Goal: Task Accomplishment & Management: Complete application form

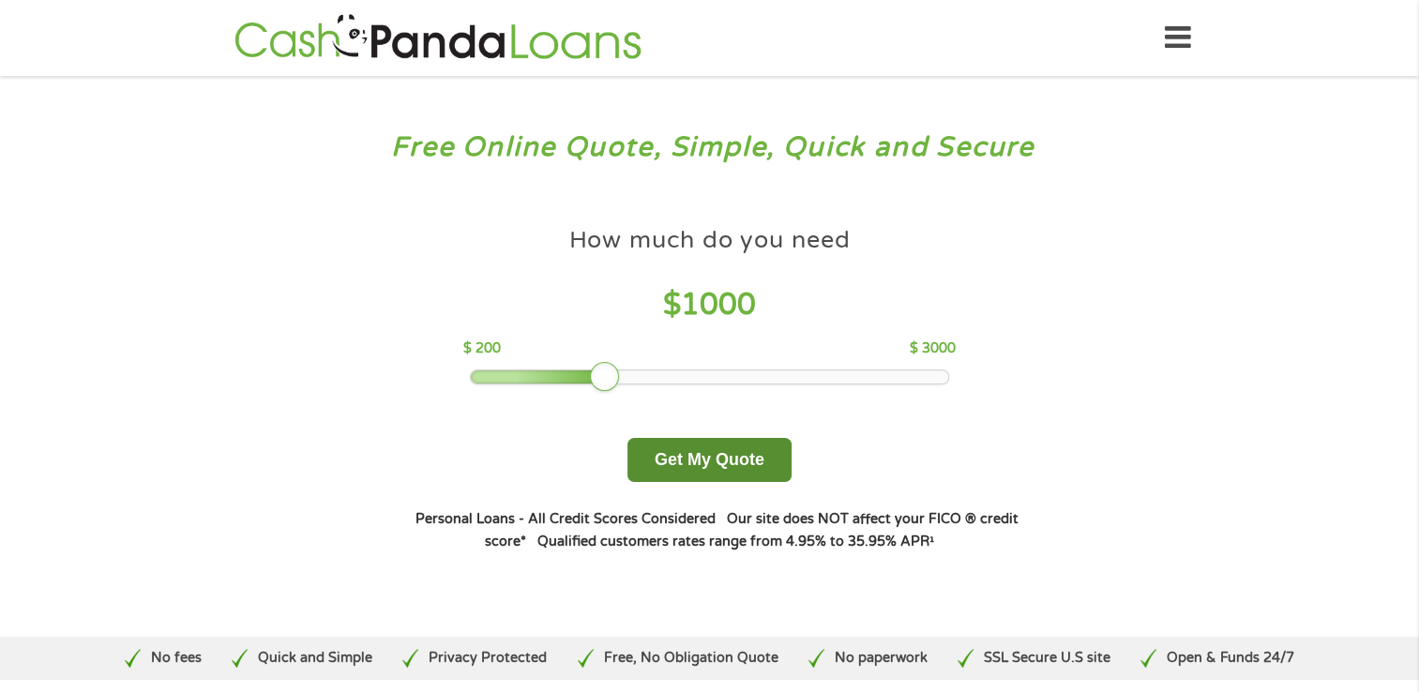
click at [703, 456] on button "Get My Quote" at bounding box center [709, 460] width 164 height 44
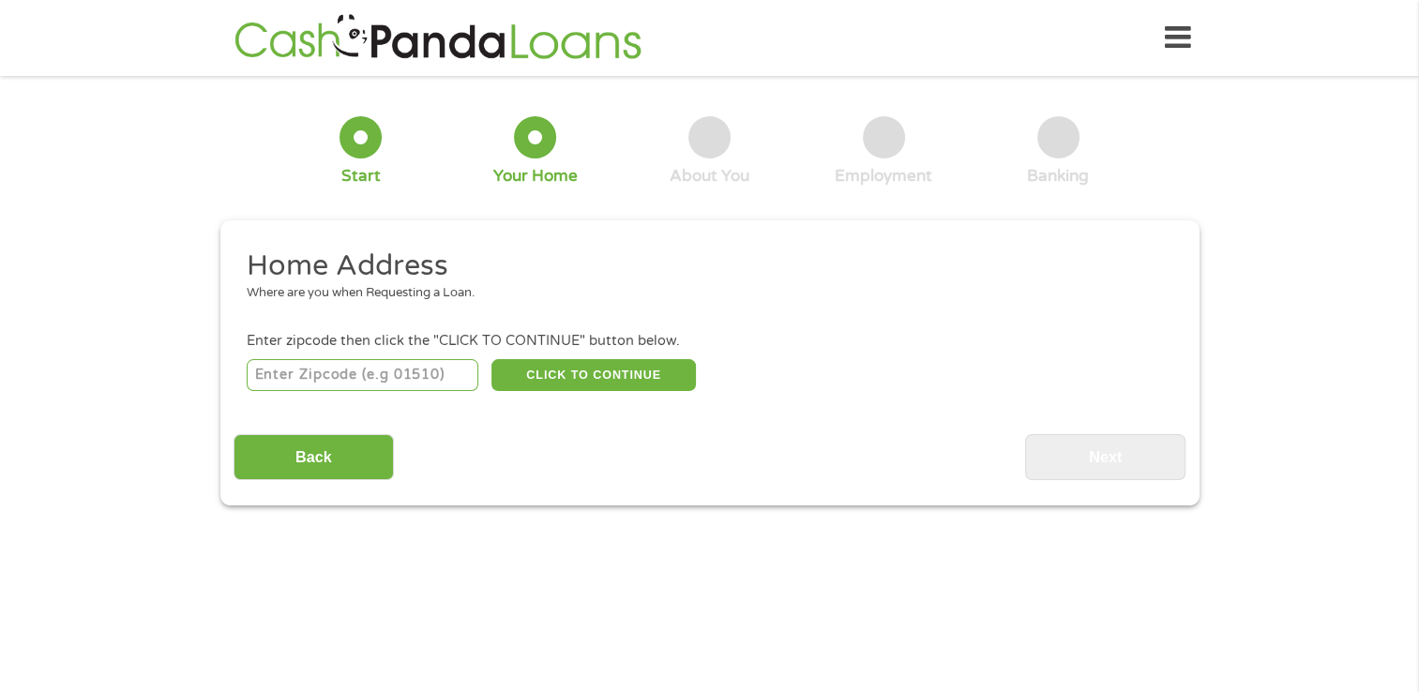
click at [418, 379] on input "number" at bounding box center [363, 375] width 232 height 32
type input "77406"
click at [602, 379] on button "CLICK TO CONTINUE" at bounding box center [593, 375] width 204 height 32
type input "77406"
type input "[GEOGRAPHIC_DATA]"
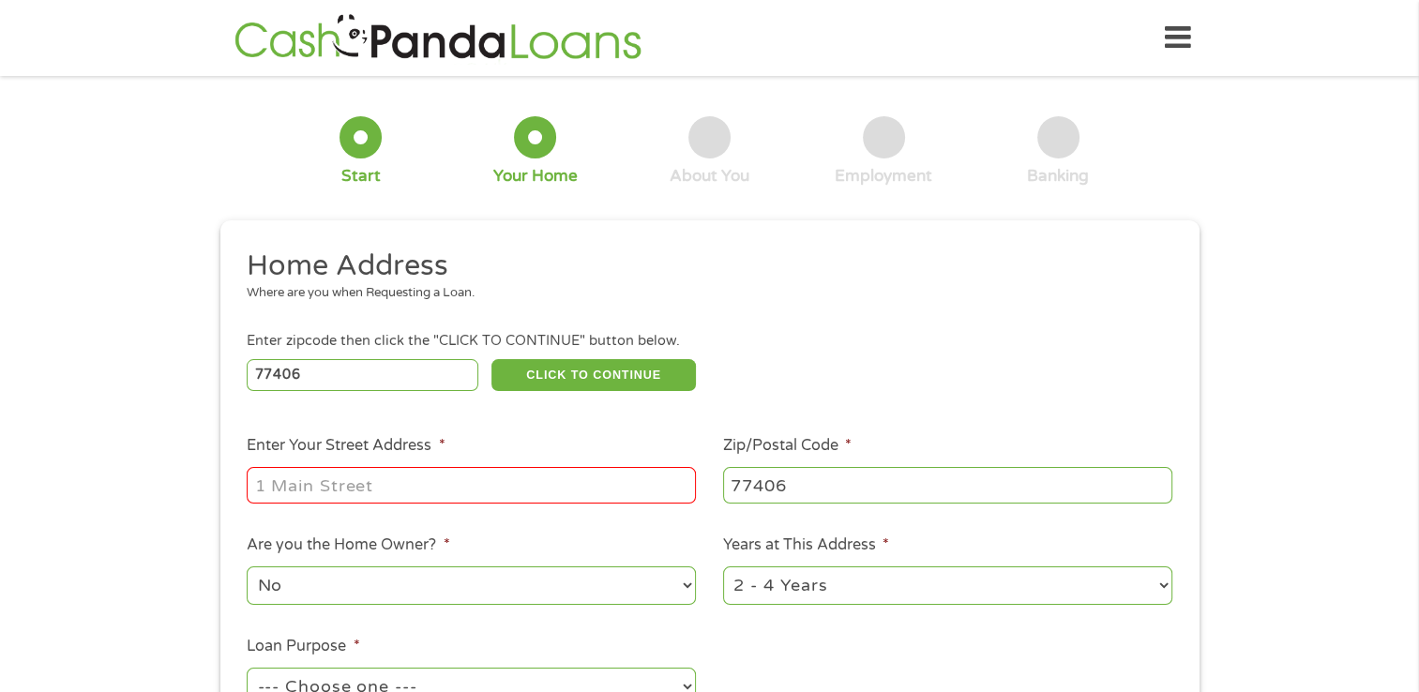
click at [513, 489] on input "Enter Your Street Address *" at bounding box center [471, 485] width 449 height 36
type input "3747 Butterfly Breeze ln"
click at [686, 596] on select "No Yes" at bounding box center [471, 585] width 449 height 38
select select "yes"
click at [247, 568] on select "No Yes" at bounding box center [471, 585] width 449 height 38
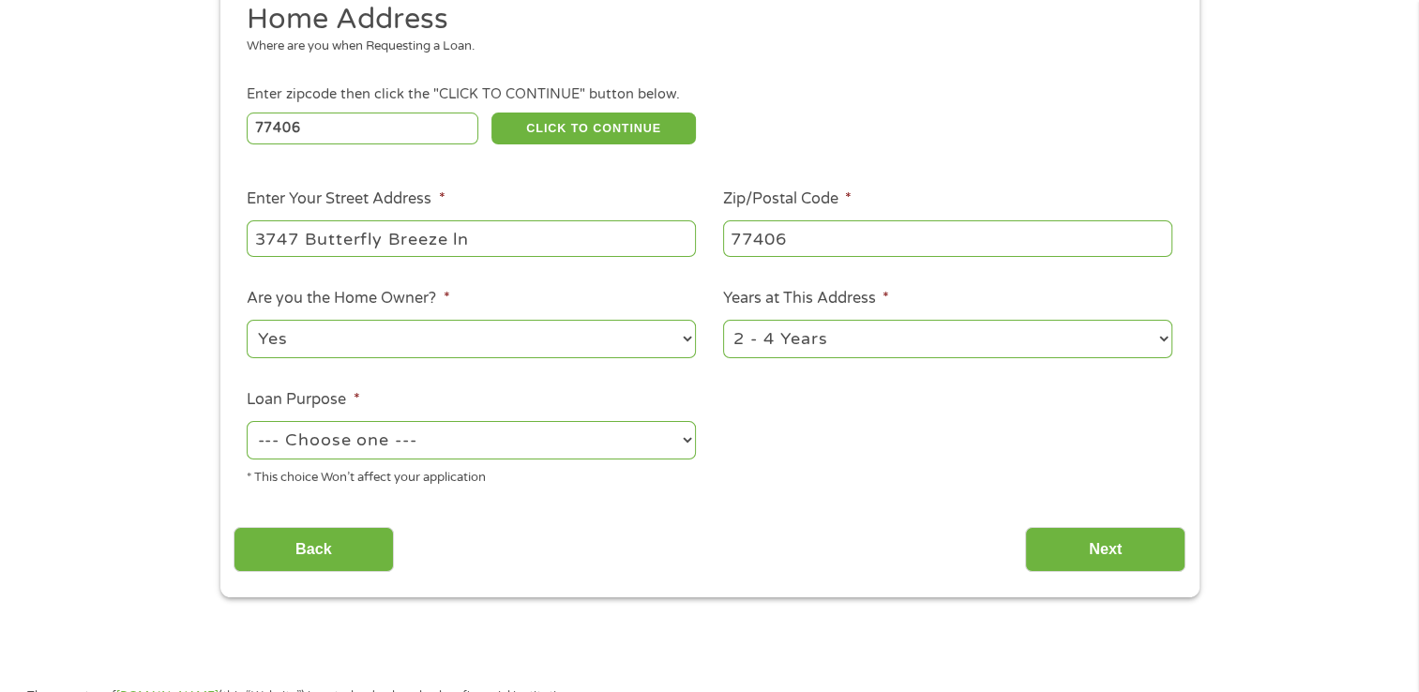
scroll to position [255, 0]
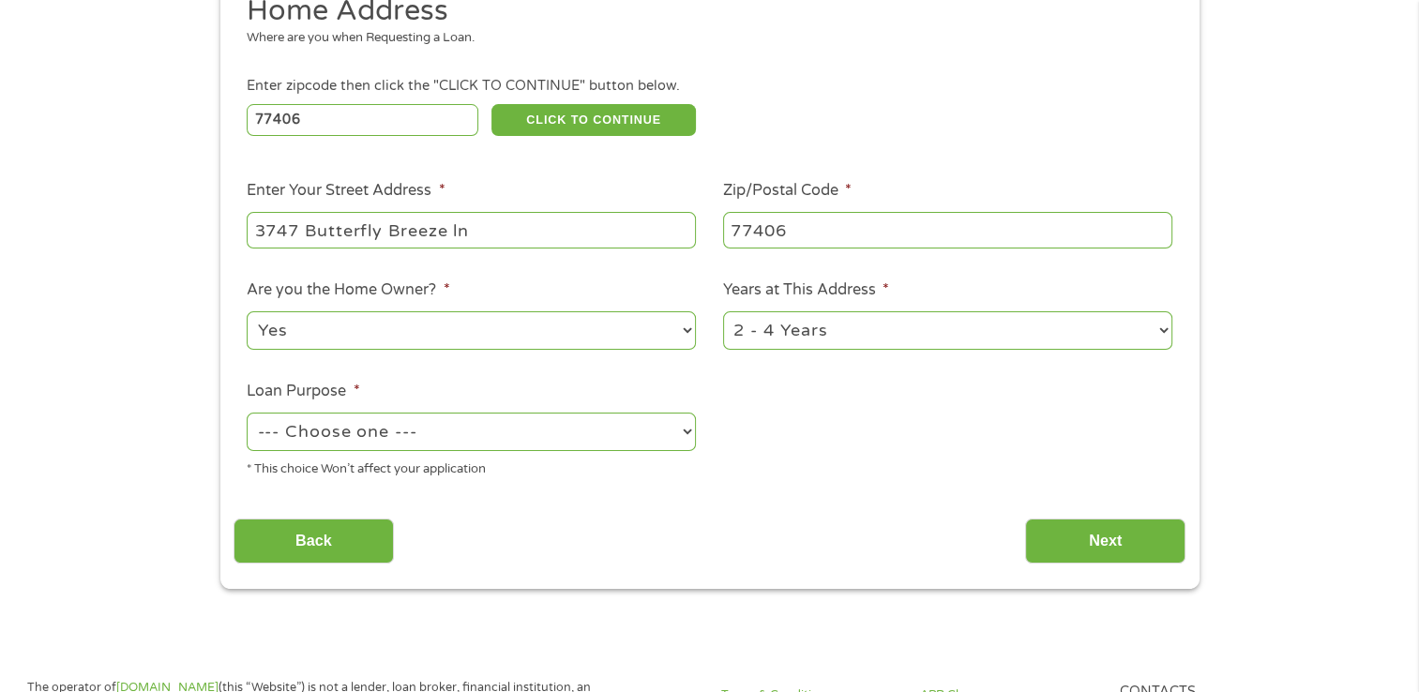
click at [1164, 328] on select "1 Year or less 1 - 2 Years 2 - 4 Years Over 4 Years" at bounding box center [947, 330] width 449 height 38
select select "60months"
click at [723, 313] on select "1 Year or less 1 - 2 Years 2 - 4 Years Over 4 Years" at bounding box center [947, 330] width 449 height 38
click at [679, 442] on select "--- Choose one --- Pay Bills Debt Consolidation Home Improvement Major Purchase…" at bounding box center [471, 432] width 449 height 38
click at [685, 437] on select "--- Choose one --- Pay Bills Debt Consolidation Home Improvement Major Purchase…" at bounding box center [471, 432] width 449 height 38
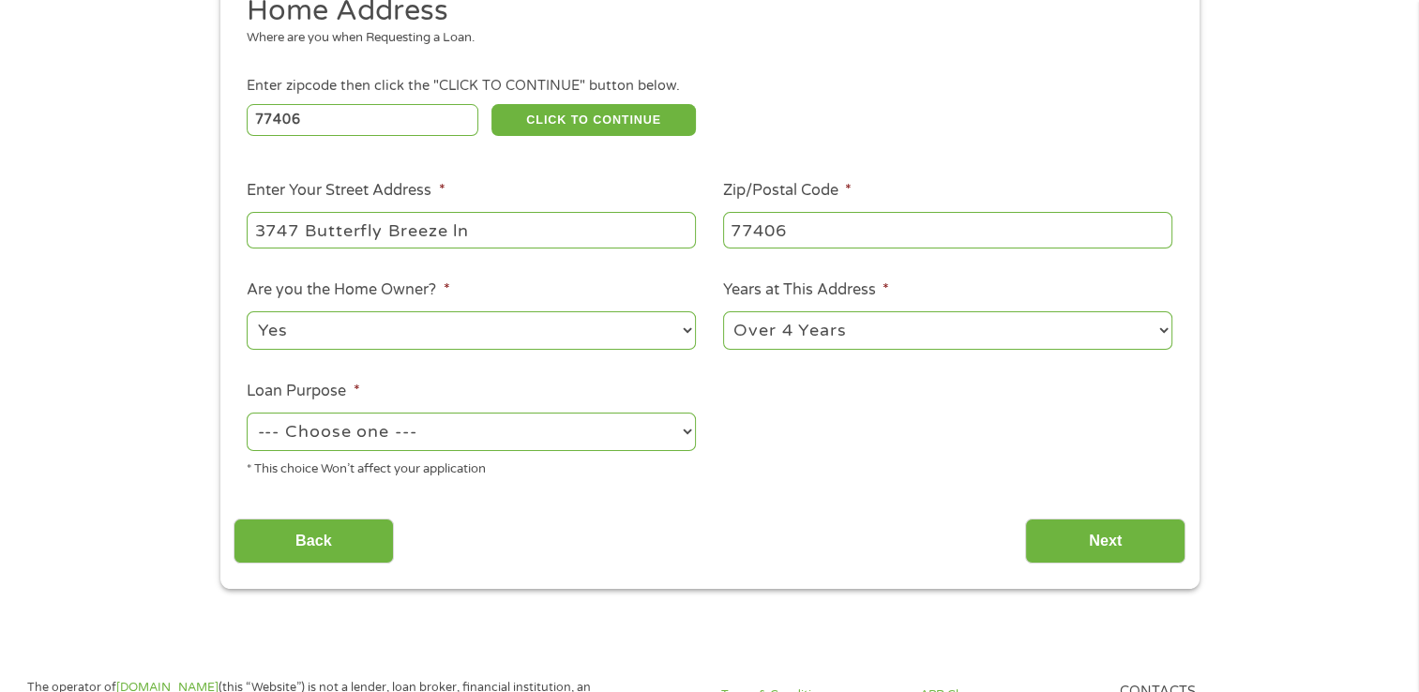
click at [685, 437] on select "--- Choose one --- Pay Bills Debt Consolidation Home Improvement Major Purchase…" at bounding box center [471, 432] width 449 height 38
select select "paybills"
click at [247, 414] on select "--- Choose one --- Pay Bills Debt Consolidation Home Improvement Major Purchase…" at bounding box center [471, 432] width 449 height 38
click at [1166, 530] on input "Next" at bounding box center [1105, 542] width 160 height 46
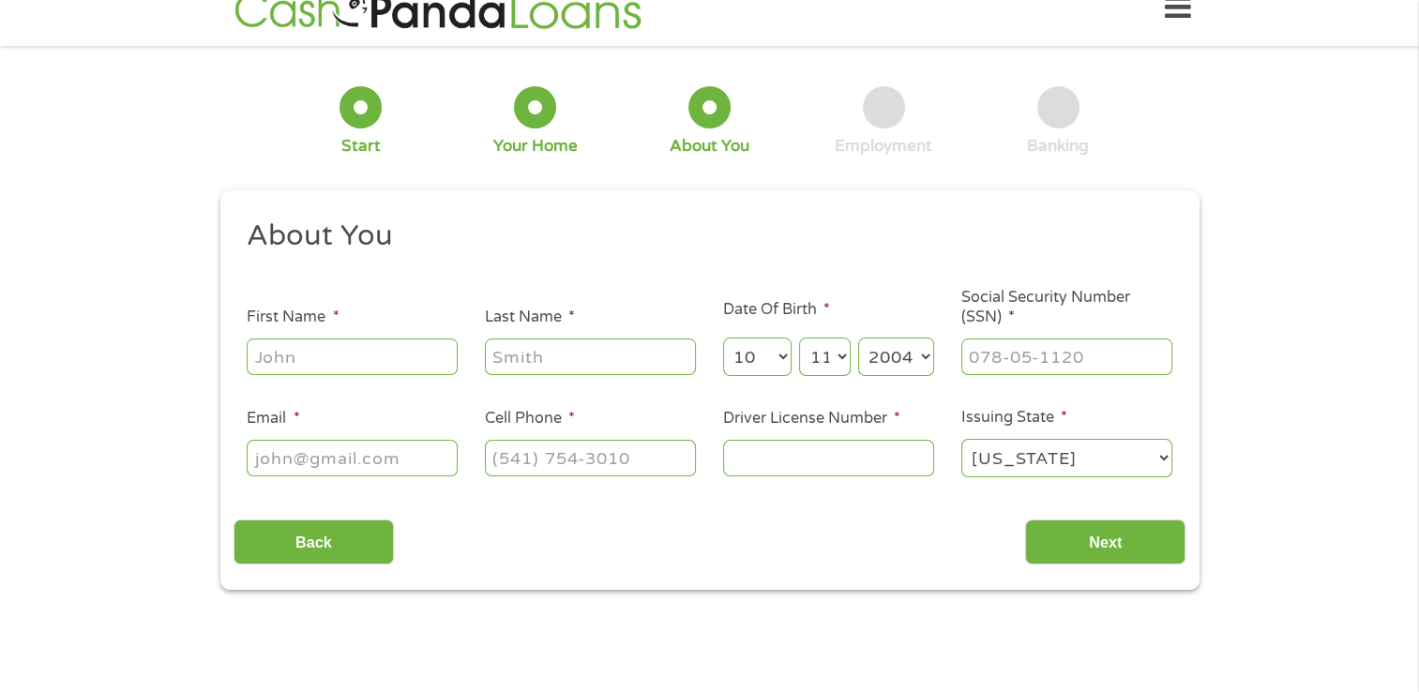
scroll to position [0, 0]
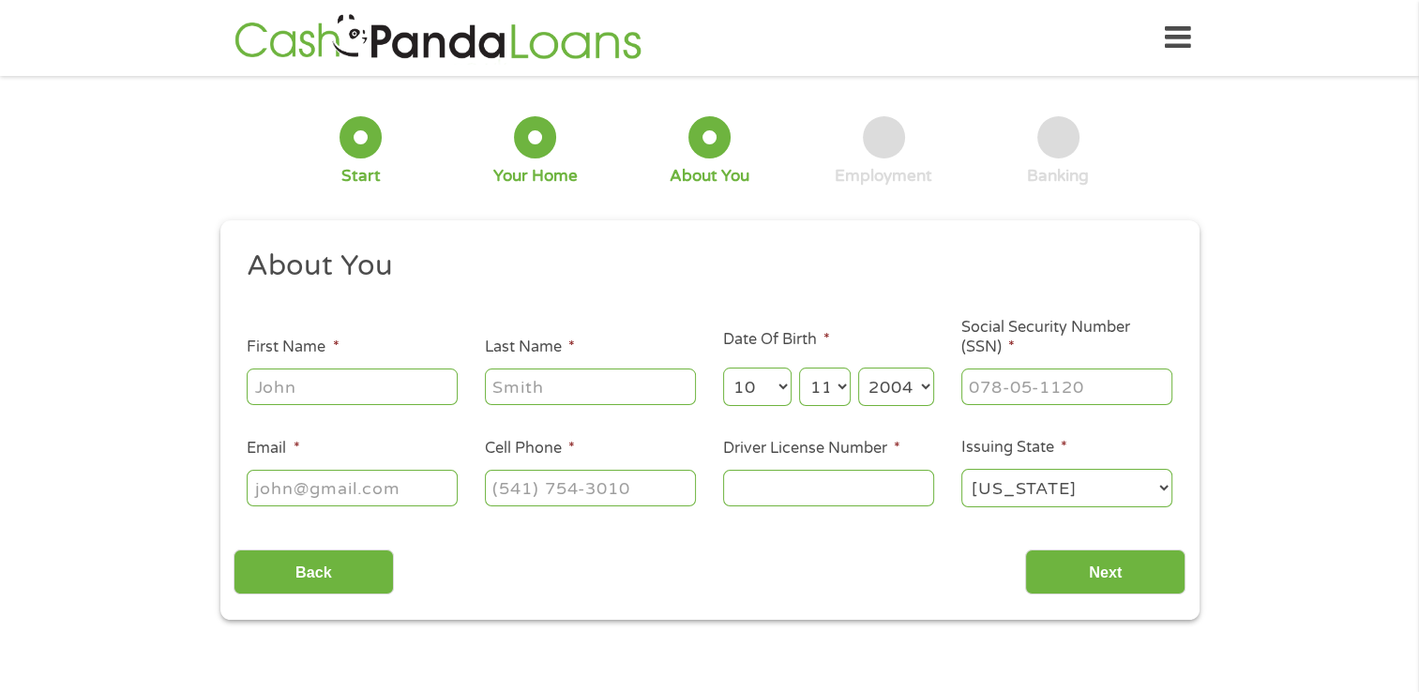
click at [368, 383] on input "First Name *" at bounding box center [352, 387] width 211 height 36
type input "leneeferguson"
type input "lenee.ferguson@fortbendisd.gov"
type input "(713) 838-6327"
type input "lenee"
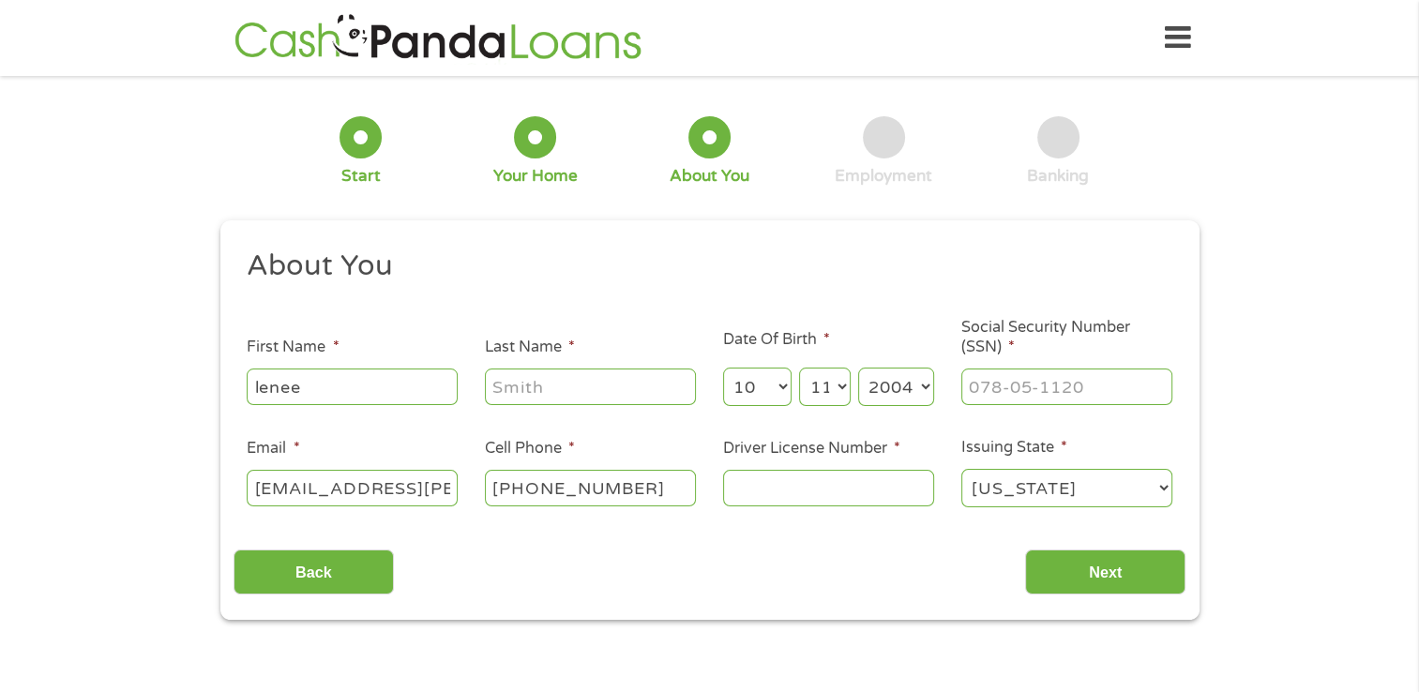
click at [567, 392] on input "Last Name *" at bounding box center [590, 387] width 211 height 36
type input "ferguson"
click at [782, 388] on select "Month 1 2 3 4 5 6 7 8 9 10 11 12" at bounding box center [757, 387] width 68 height 38
select select "9"
click at [723, 369] on select "Month 1 2 3 4 5 6 7 8 9 10 11 12" at bounding box center [757, 387] width 68 height 38
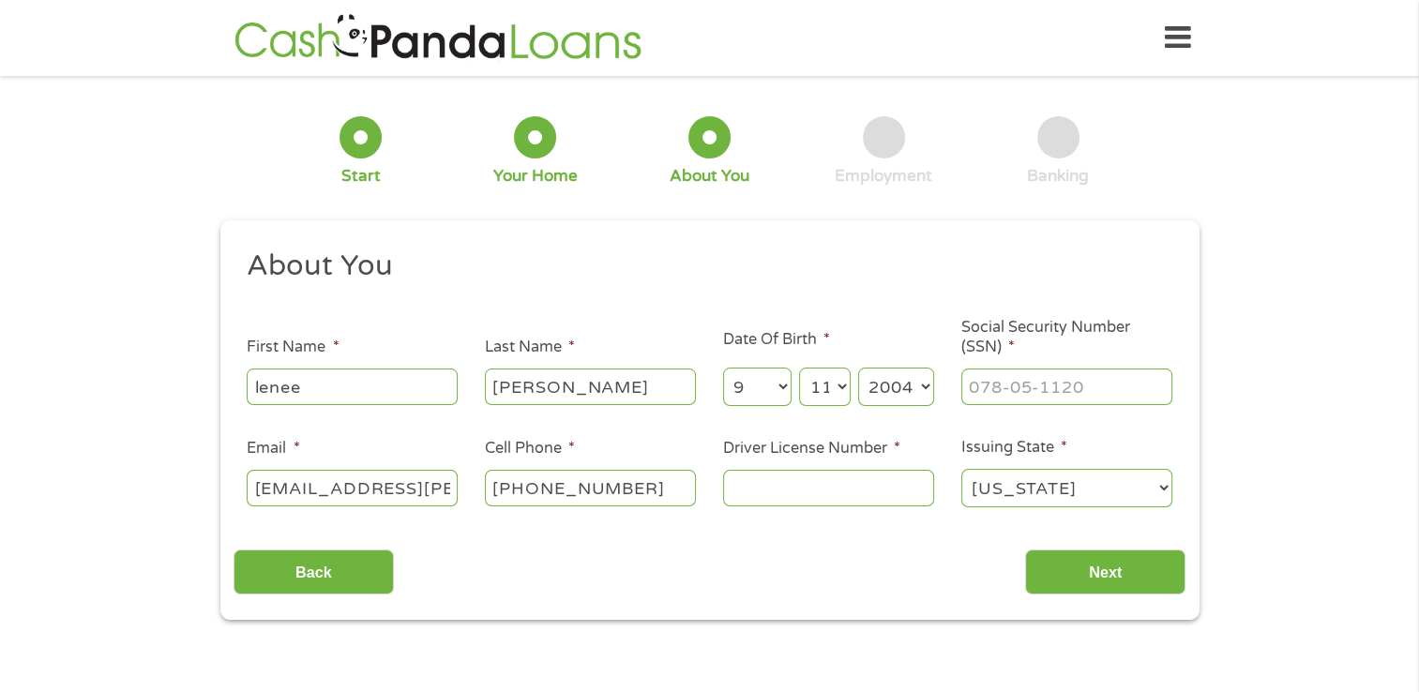
click at [839, 391] on select "Day 1 2 3 4 5 6 7 8 9 10 11 12 13 14 15 16 17 18 19 20 21 22 23 24 25 26 27 28 …" at bounding box center [824, 387] width 51 height 38
select select "8"
click at [799, 369] on select "Day 1 2 3 4 5 6 7 8 9 10 11 12 13 14 15 16 17 18 19 20 21 22 23 24 25 26 27 28 …" at bounding box center [824, 387] width 51 height 38
click at [920, 386] on select "Year 2007 2006 2005 2004 2003 2002 2001 2000 1999 1998 1997 1996 1995 1994 1993…" at bounding box center [896, 387] width 76 height 38
select select "1979"
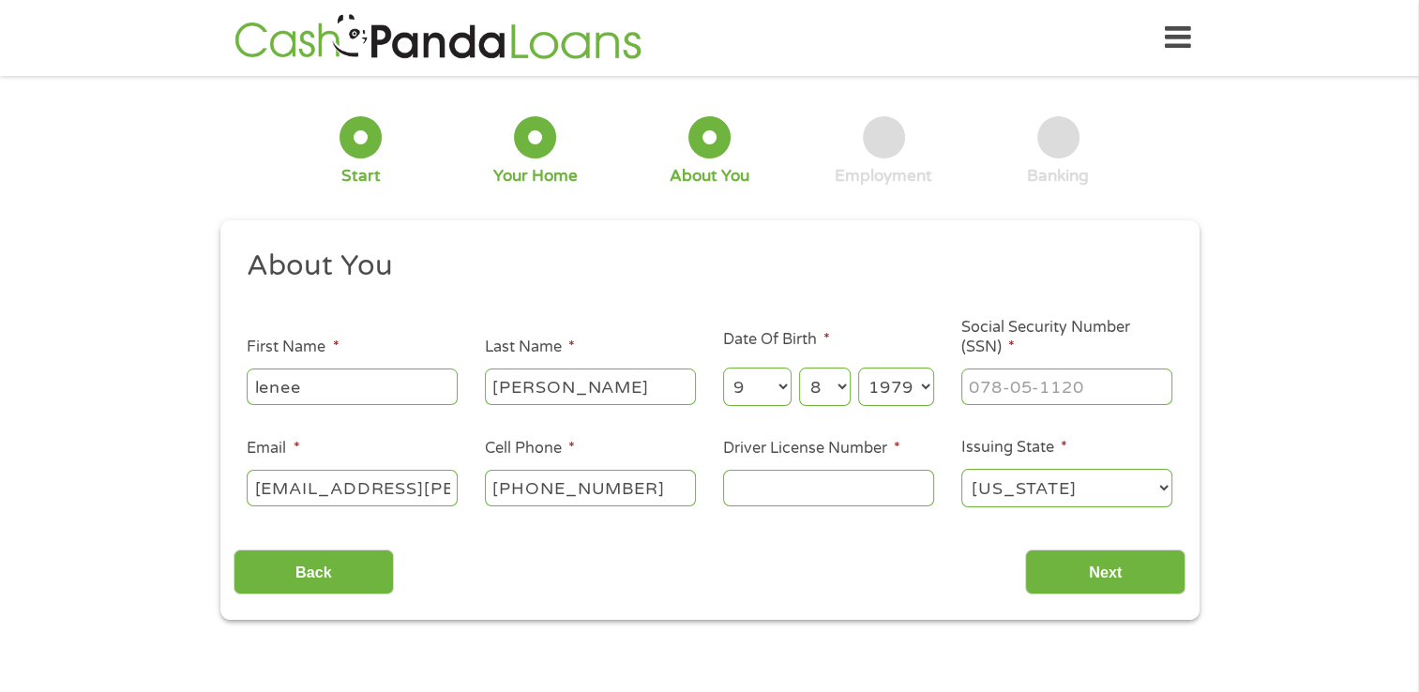
click at [858, 369] on select "Year 2007 2006 2005 2004 2003 2002 2001 2000 1999 1998 1997 1996 1995 1994 1993…" at bounding box center [896, 387] width 76 height 38
click at [1014, 390] on input "___-__-____" at bounding box center [1066, 387] width 211 height 36
type input "464-53-2200"
click at [445, 490] on input "lenee.ferguson@fortbendisd.gov" at bounding box center [352, 488] width 211 height 36
type input "lenee@att.net"
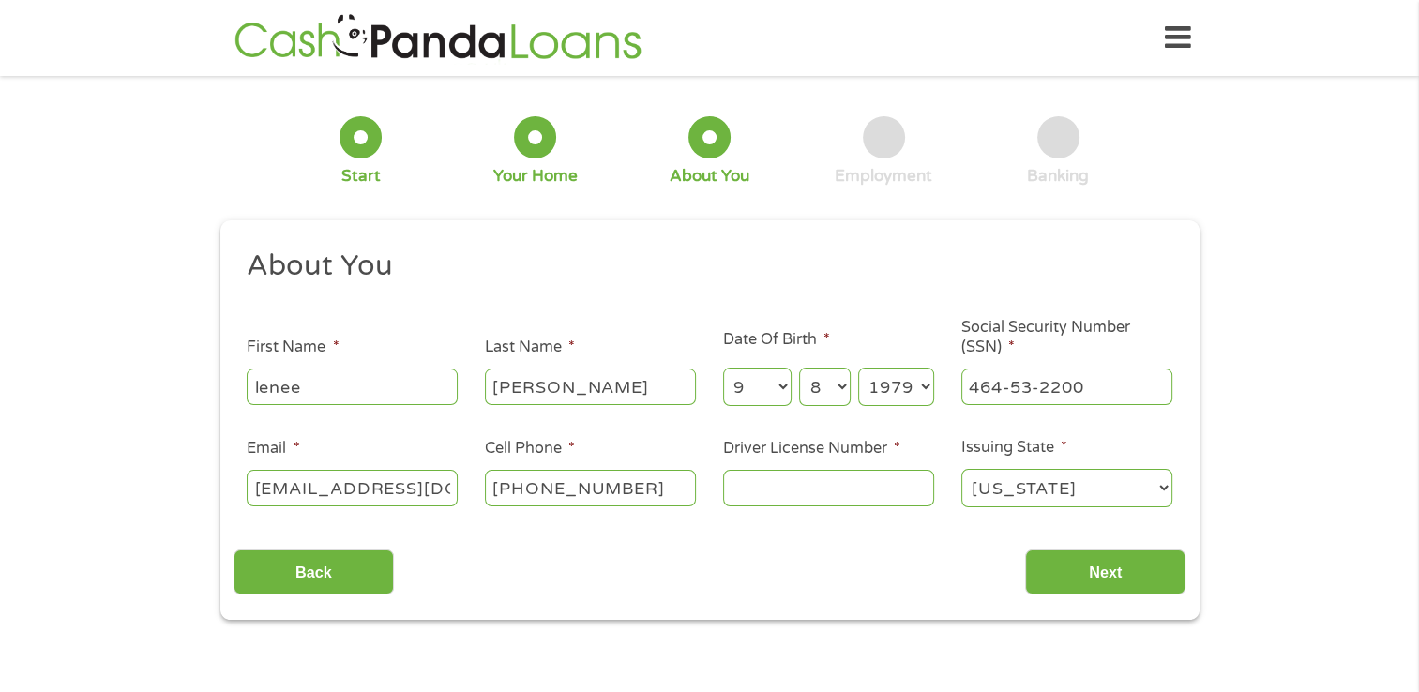
click at [788, 491] on input "Driver License Number *" at bounding box center [828, 488] width 211 height 36
type input "00914925"
click at [1067, 580] on input "Next" at bounding box center [1105, 573] width 160 height 46
click at [1086, 569] on input "Next" at bounding box center [1105, 573] width 160 height 46
click at [1082, 574] on input "Next" at bounding box center [1105, 573] width 160 height 46
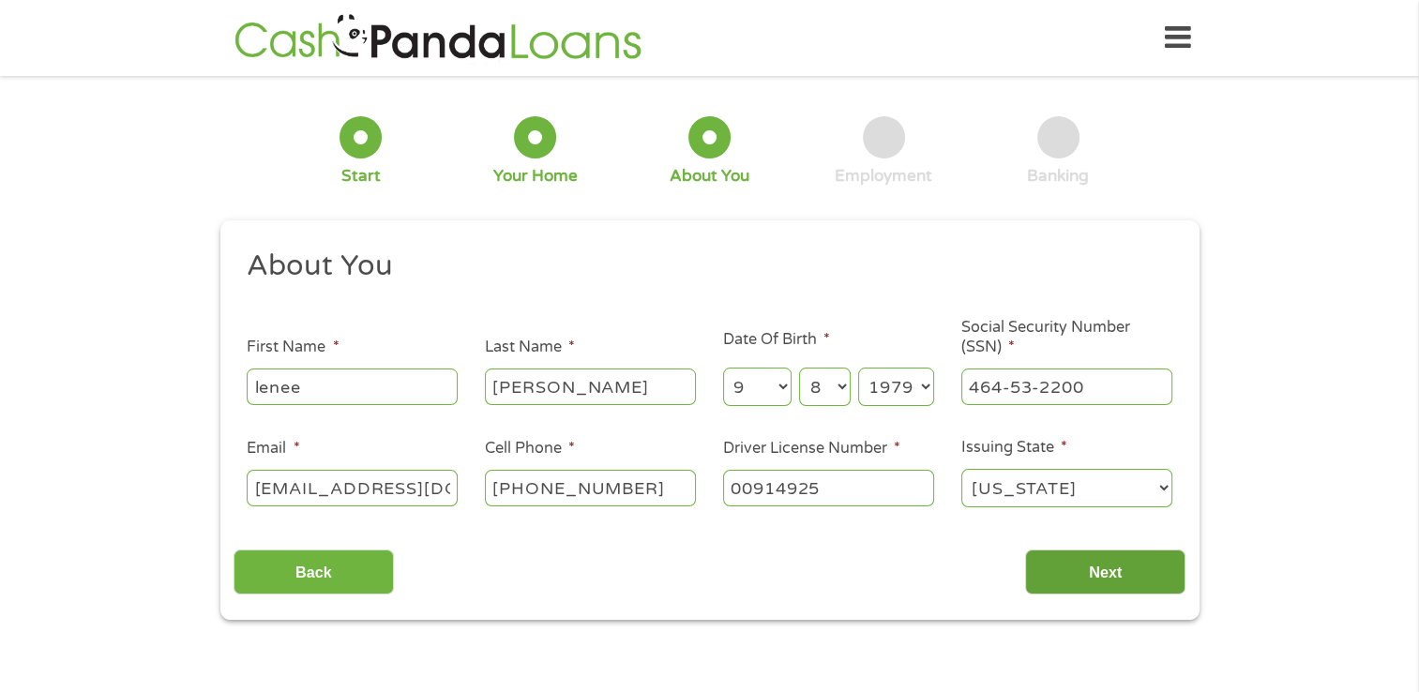
click at [1082, 574] on input "Next" at bounding box center [1105, 573] width 160 height 46
click at [315, 391] on input "lenee" at bounding box center [352, 387] width 211 height 36
type input "l"
type input "lenee"
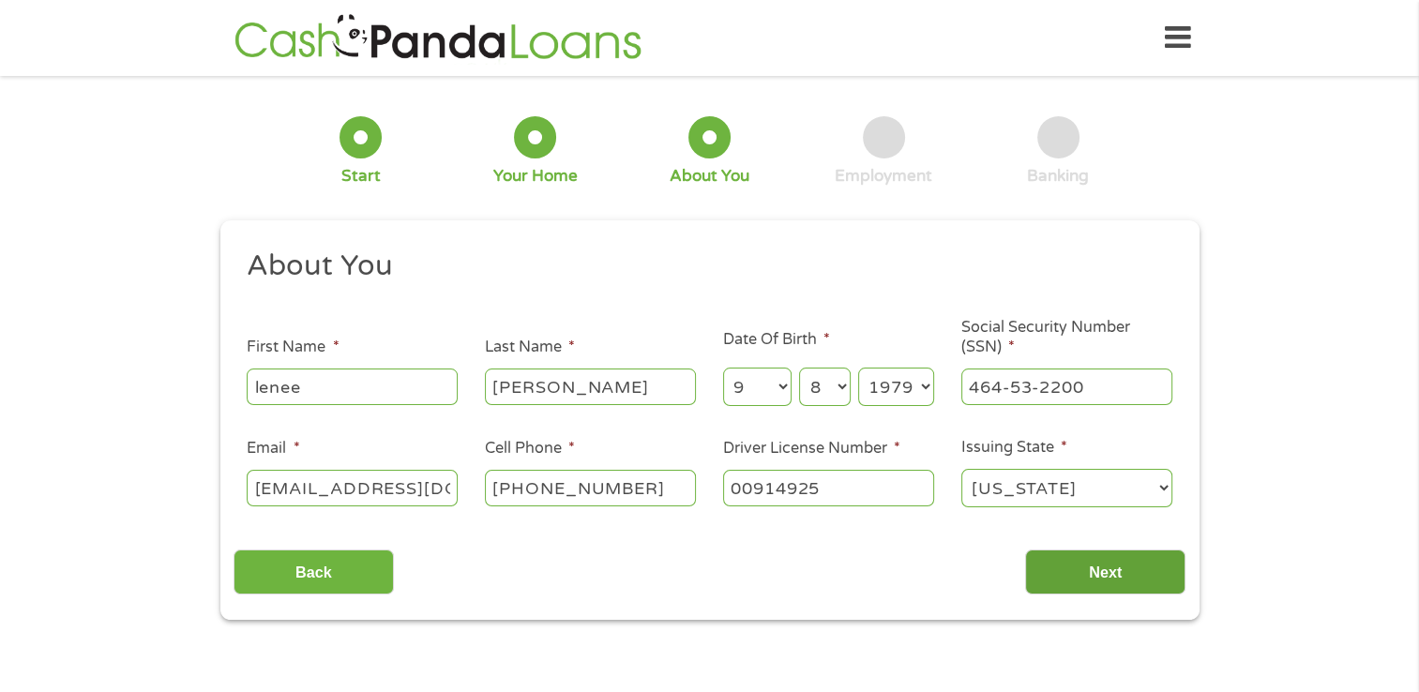
click at [1108, 573] on input "Next" at bounding box center [1105, 573] width 160 height 46
click at [1112, 571] on input "Next" at bounding box center [1105, 573] width 160 height 46
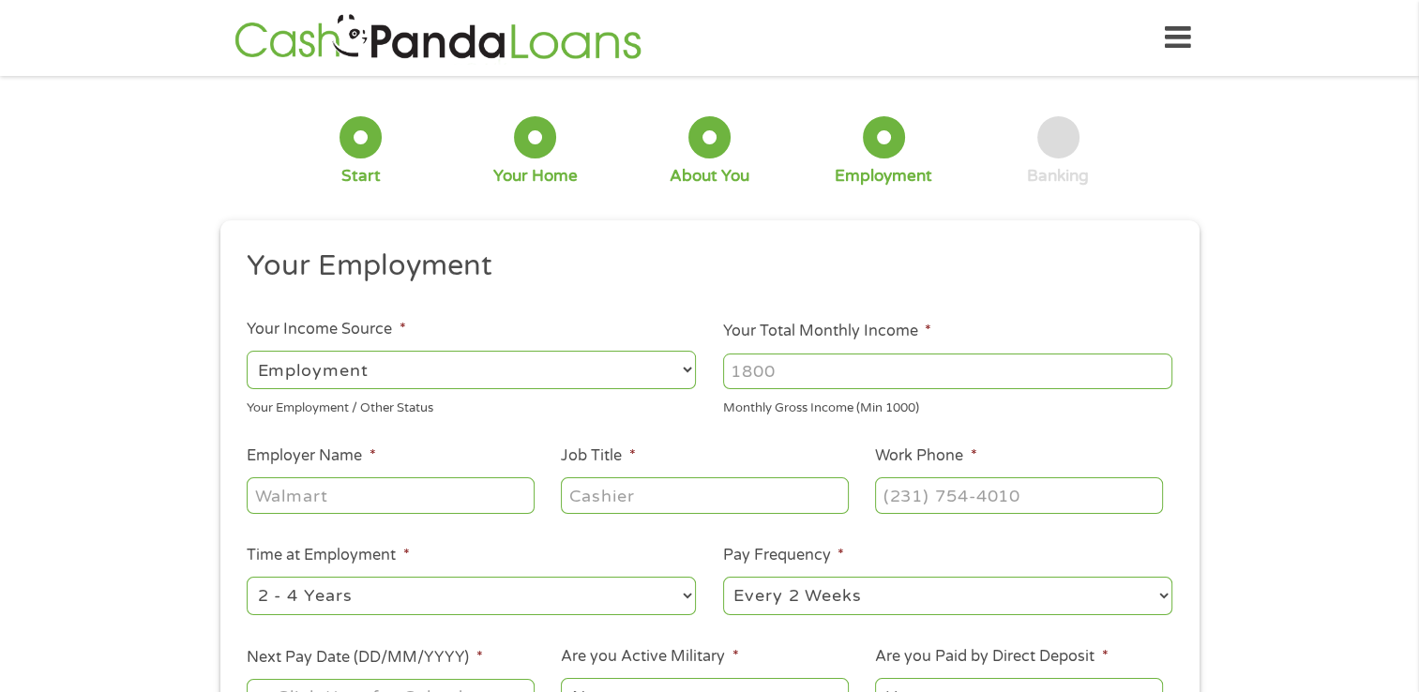
scroll to position [8, 8]
click at [793, 371] on input "Your Total Monthly Income *" at bounding box center [947, 372] width 449 height 36
type input "3600"
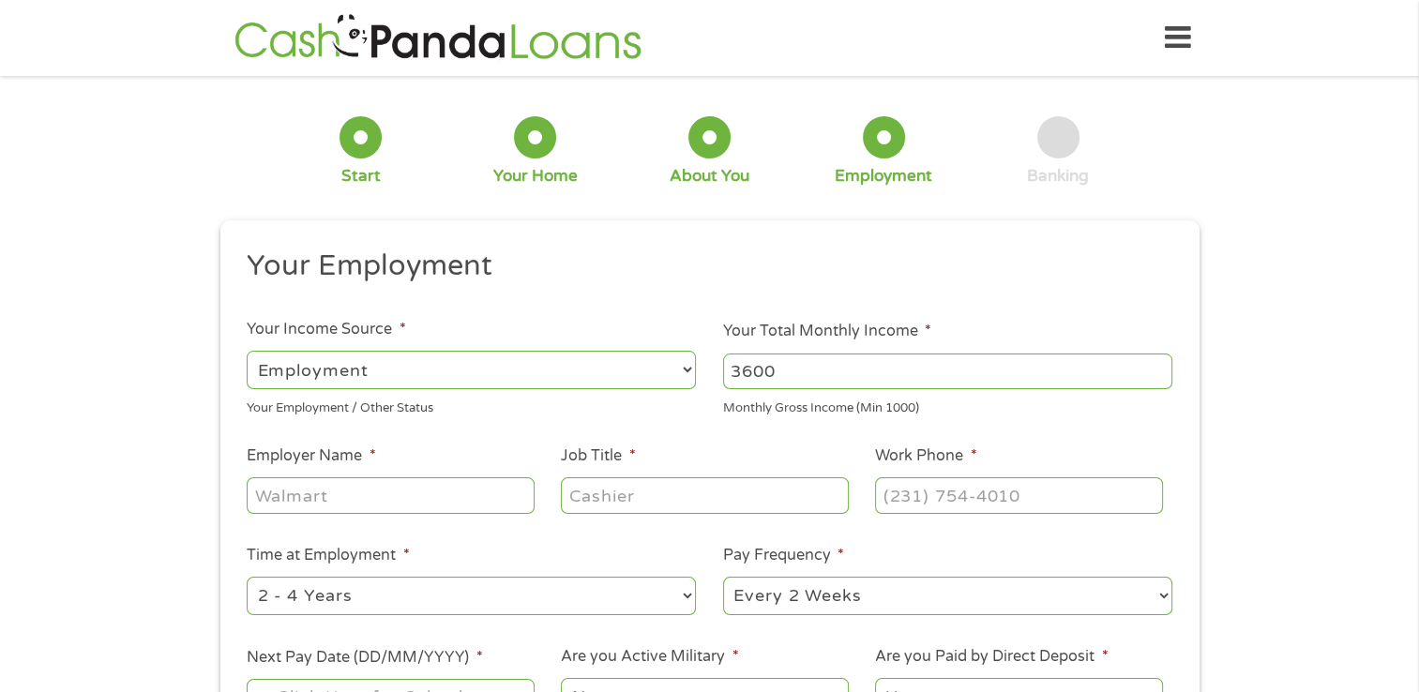
click at [358, 494] on input "Employer Name *" at bounding box center [390, 495] width 287 height 36
type input "fortbendisd"
click at [602, 491] on input "Job Title *" at bounding box center [704, 495] width 287 height 36
type input "teacher aide"
click at [690, 598] on select "--- Choose one --- 1 Year or less 1 - 2 Years 2 - 4 Years Over 4 Years" at bounding box center [471, 596] width 449 height 38
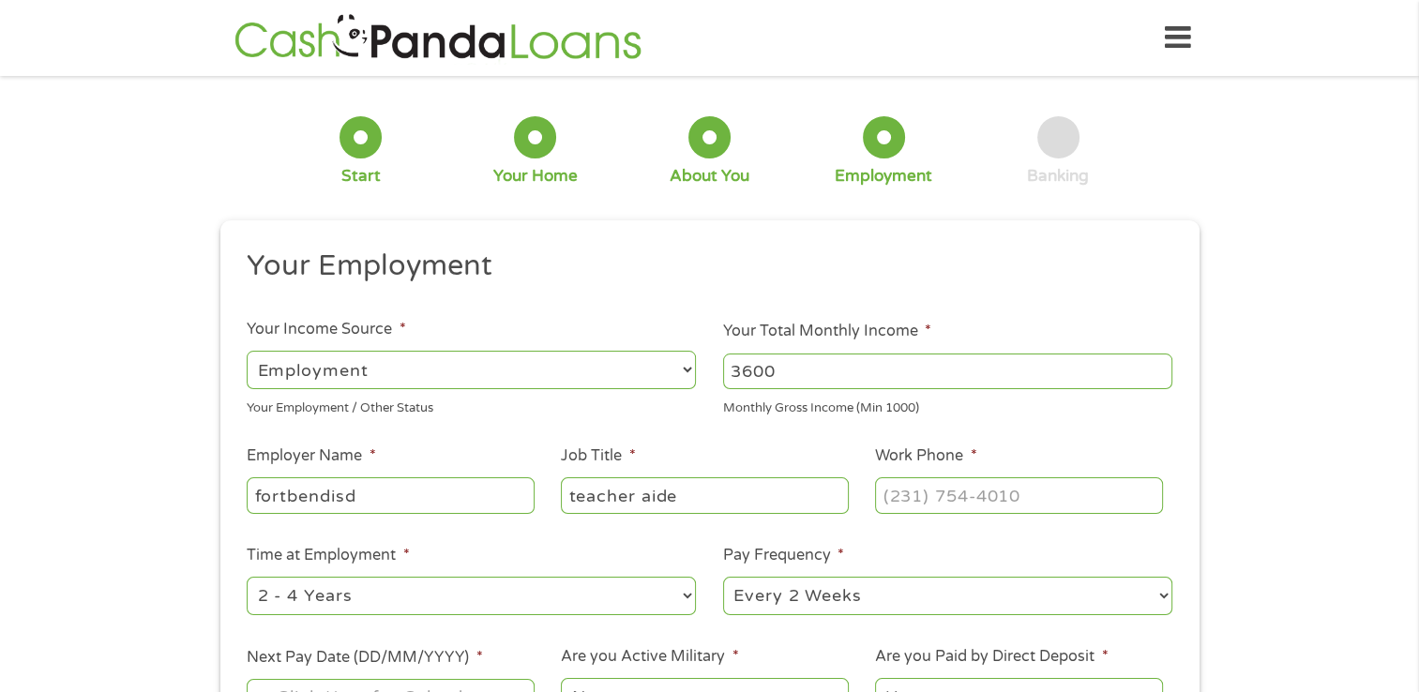
select select "60months"
click at [247, 578] on select "--- Choose one --- 1 Year or less 1 - 2 Years 2 - 4 Years Over 4 Years" at bounding box center [471, 596] width 449 height 38
click at [1159, 597] on select "--- Choose one --- Every 2 Weeks Every Week Monthly Semi-Monthly" at bounding box center [947, 596] width 449 height 38
click at [723, 578] on select "--- Choose one --- Every 2 Weeks Every Week Monthly Semi-Monthly" at bounding box center [947, 596] width 449 height 38
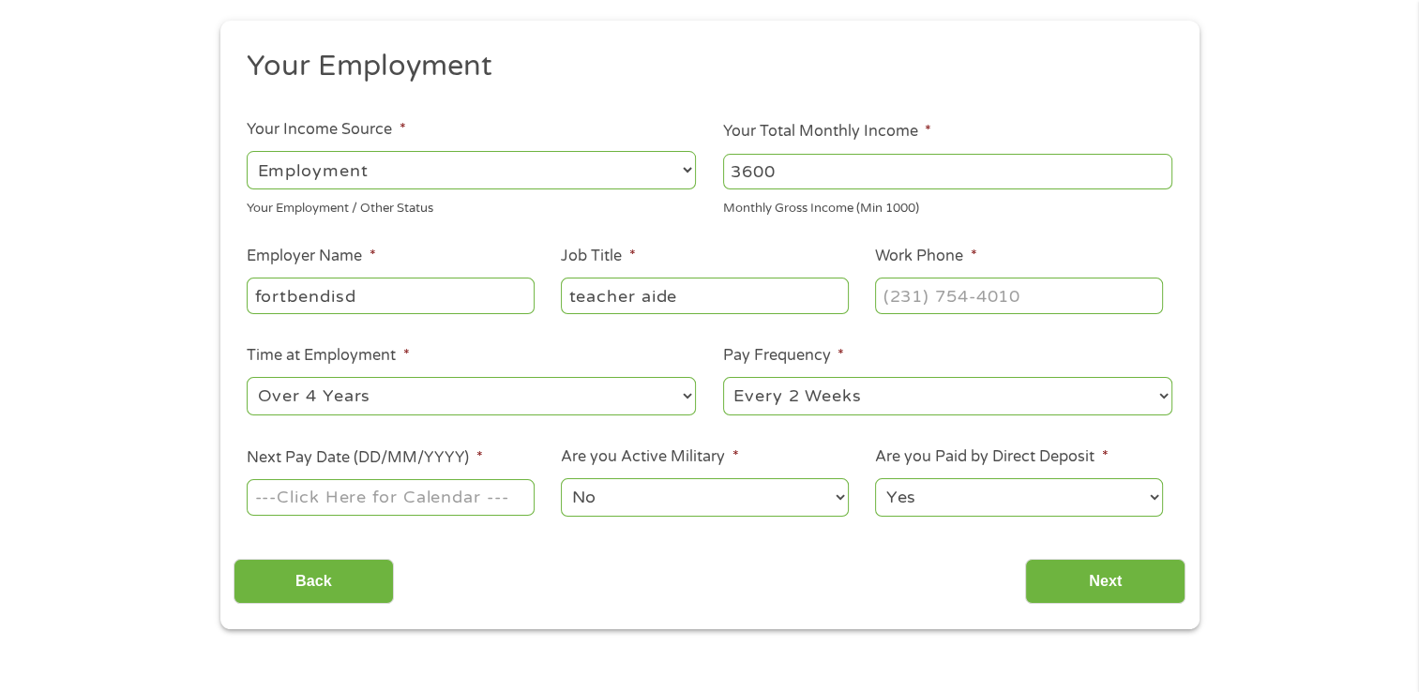
scroll to position [203, 0]
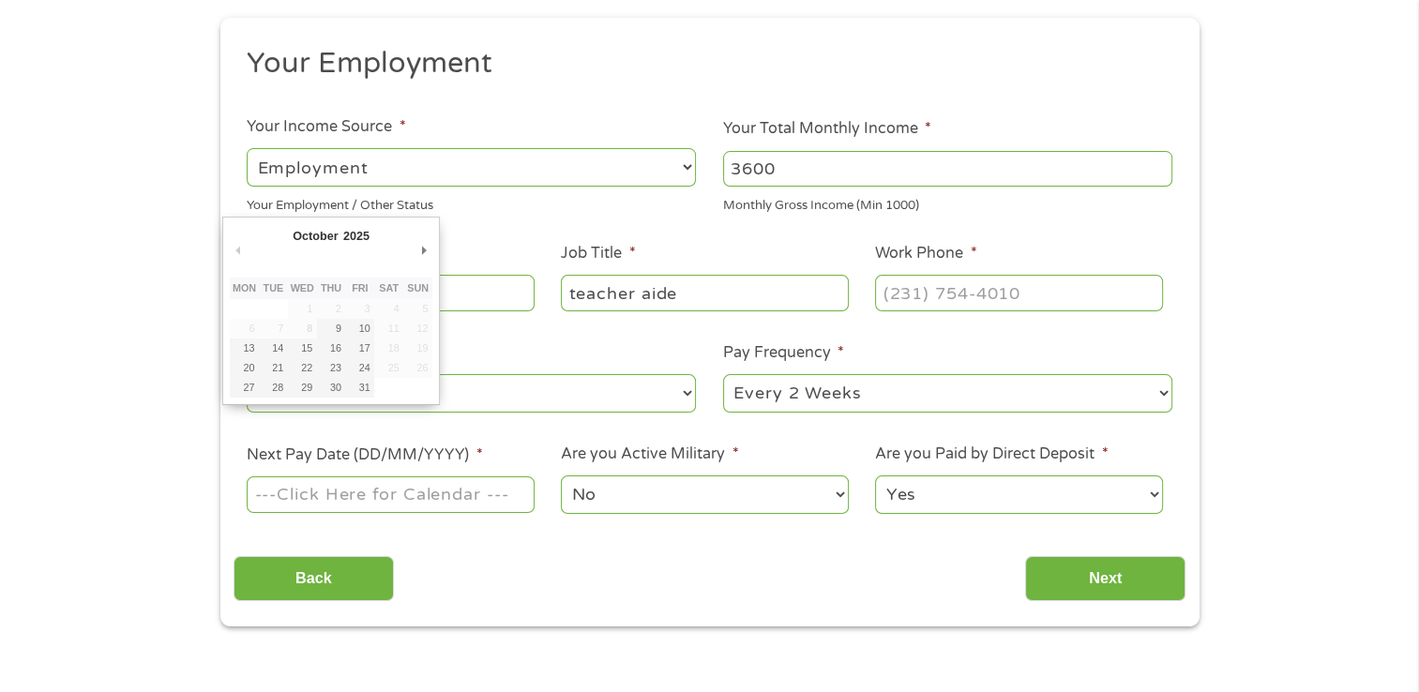
click at [353, 497] on input "Next Pay Date (DD/MM/YYYY) *" at bounding box center [390, 494] width 287 height 36
type input "15/10/2025"
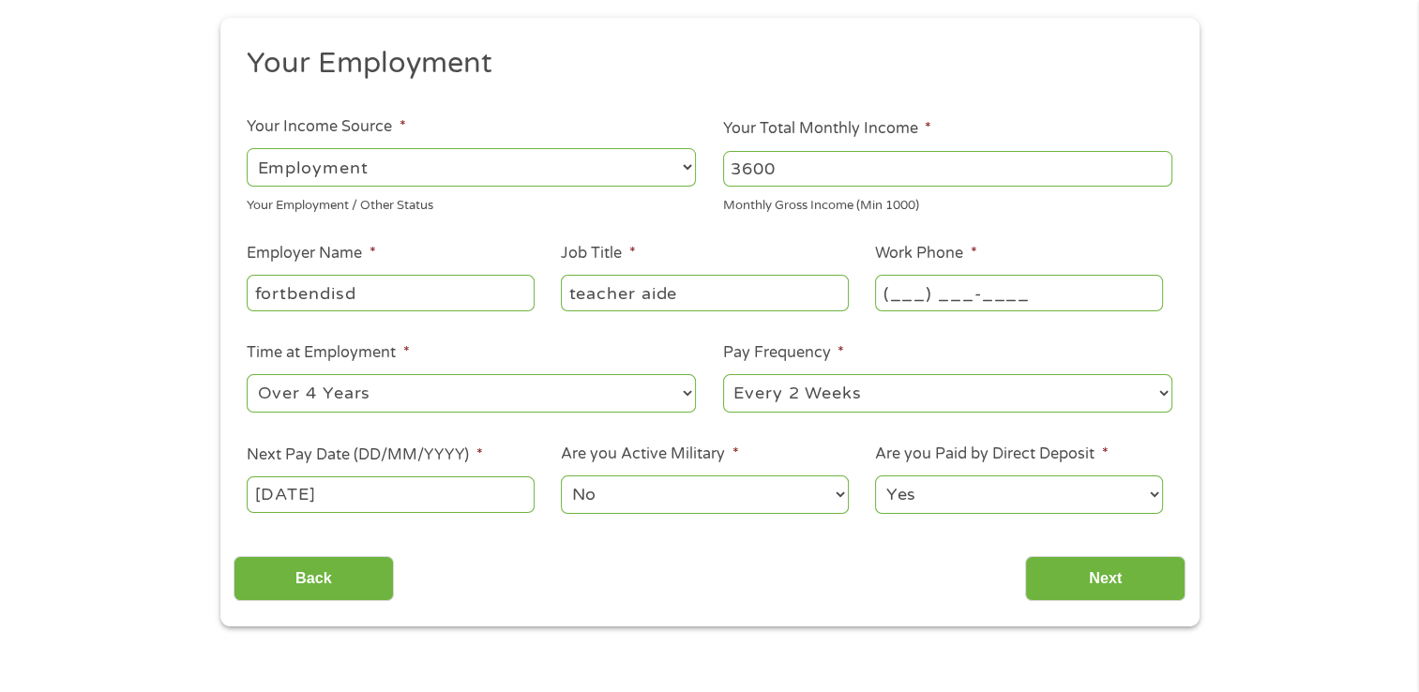
click at [892, 298] on input "(___) ___-____" at bounding box center [1018, 293] width 287 height 36
type input "(281) 634-1000"
click at [681, 555] on div "Back Next" at bounding box center [710, 571] width 952 height 59
click at [1088, 576] on input "Next" at bounding box center [1105, 579] width 160 height 46
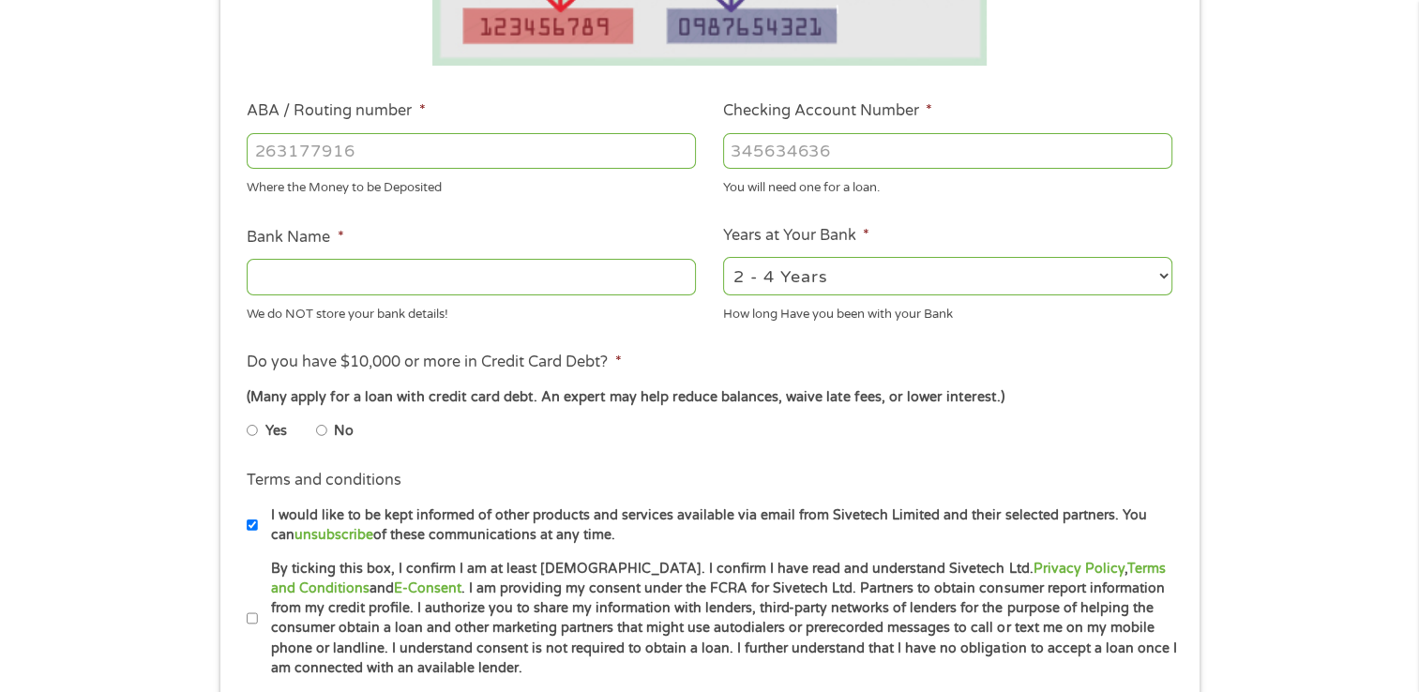
scroll to position [520, 0]
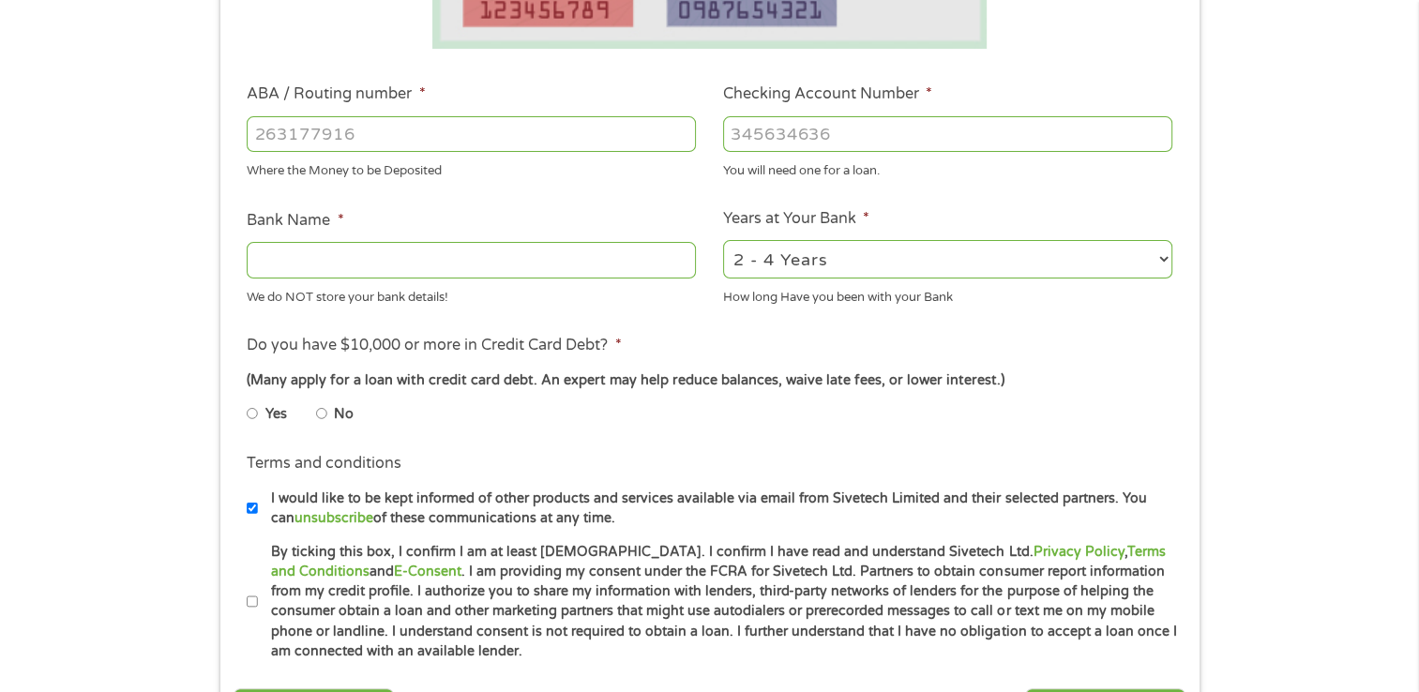
click at [424, 141] on input "ABA / Routing number *" at bounding box center [471, 134] width 449 height 36
type input "111900659"
type input "WELLS FARGO BANK"
type input "111900659"
click at [748, 134] on input "Checking Account Number *" at bounding box center [947, 134] width 449 height 36
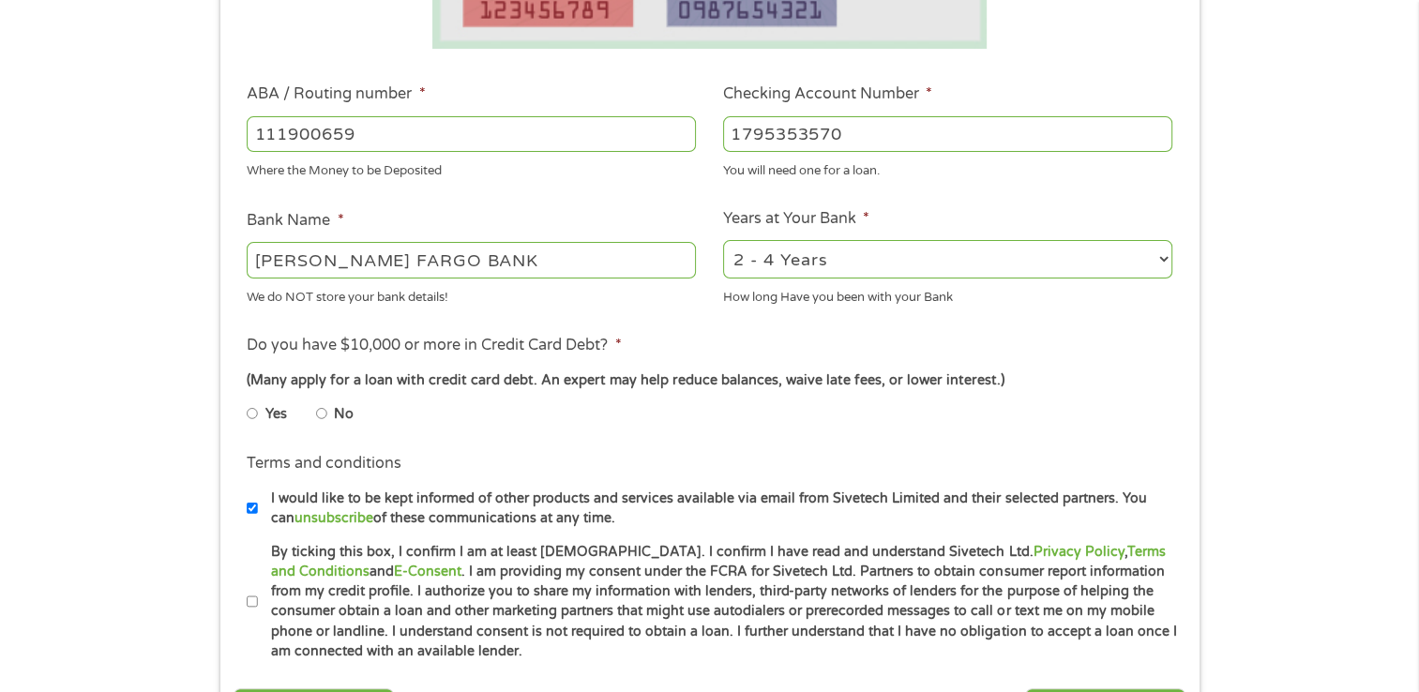
type input "1795353570"
click at [326, 417] on li "No" at bounding box center [350, 414] width 68 height 37
click at [322, 414] on input "No" at bounding box center [321, 414] width 11 height 30
radio input "true"
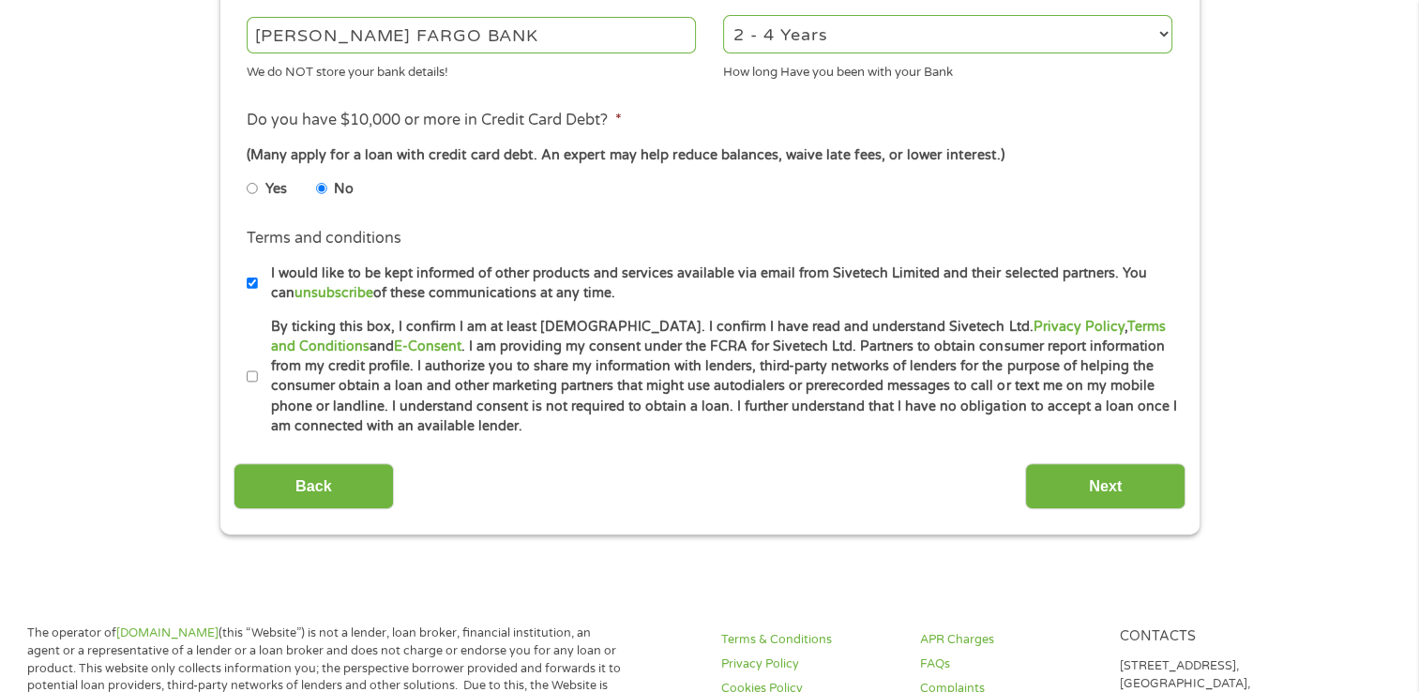
scroll to position [748, 0]
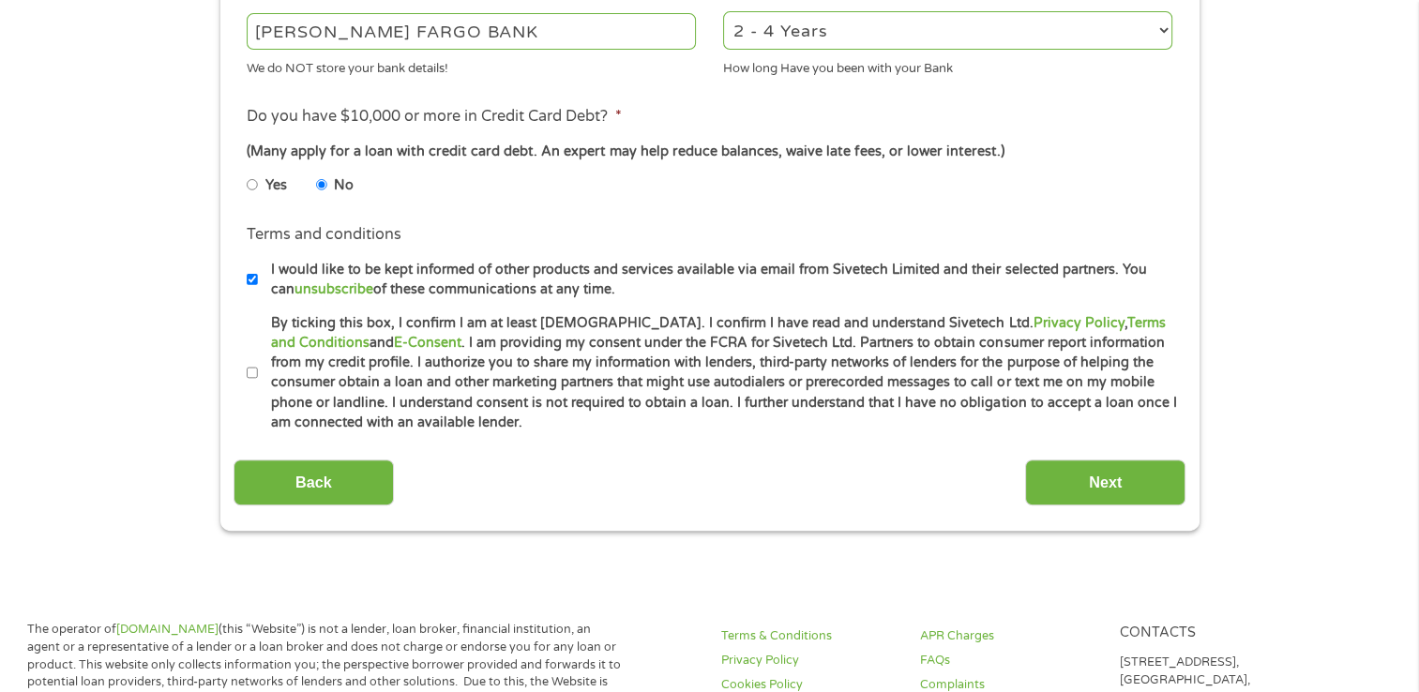
click at [252, 375] on input "By ticking this box, I confirm I am at least 18 years old. I confirm I have rea…" at bounding box center [252, 373] width 11 height 30
checkbox input "true"
click at [1115, 476] on input "Next" at bounding box center [1105, 483] width 160 height 46
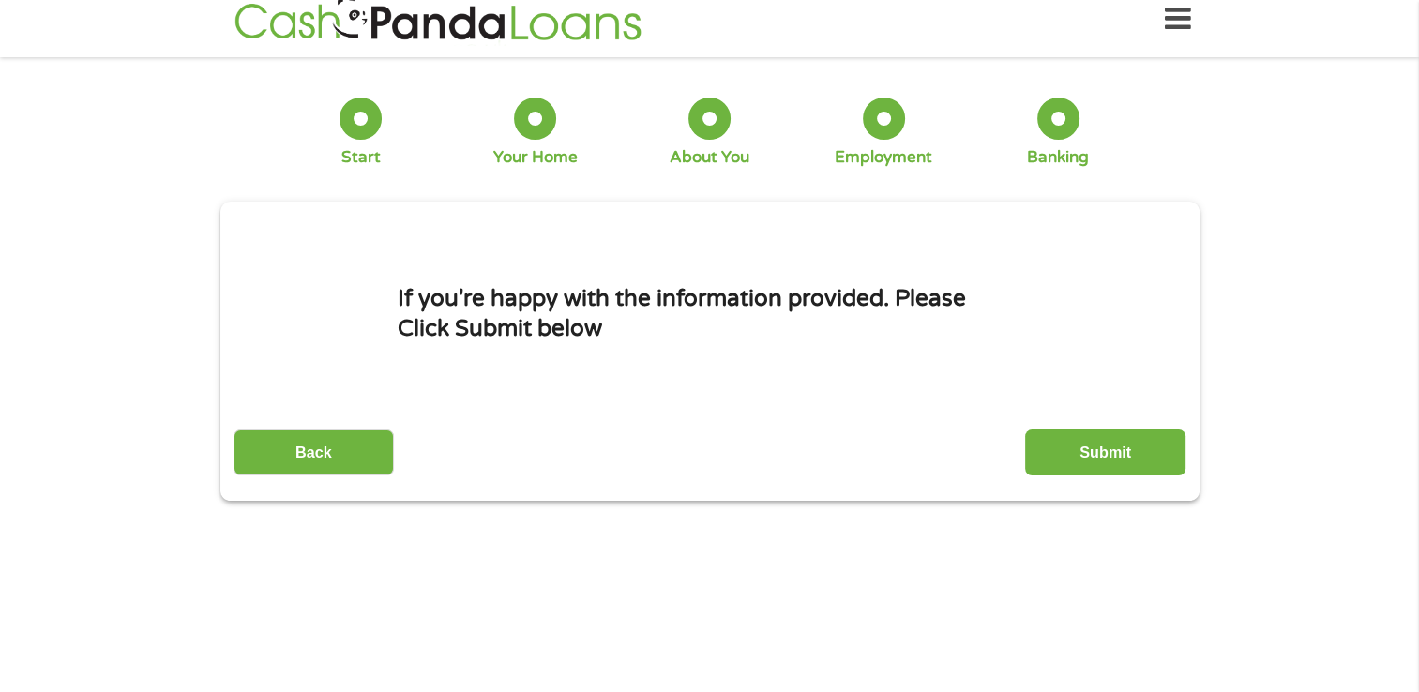
scroll to position [0, 0]
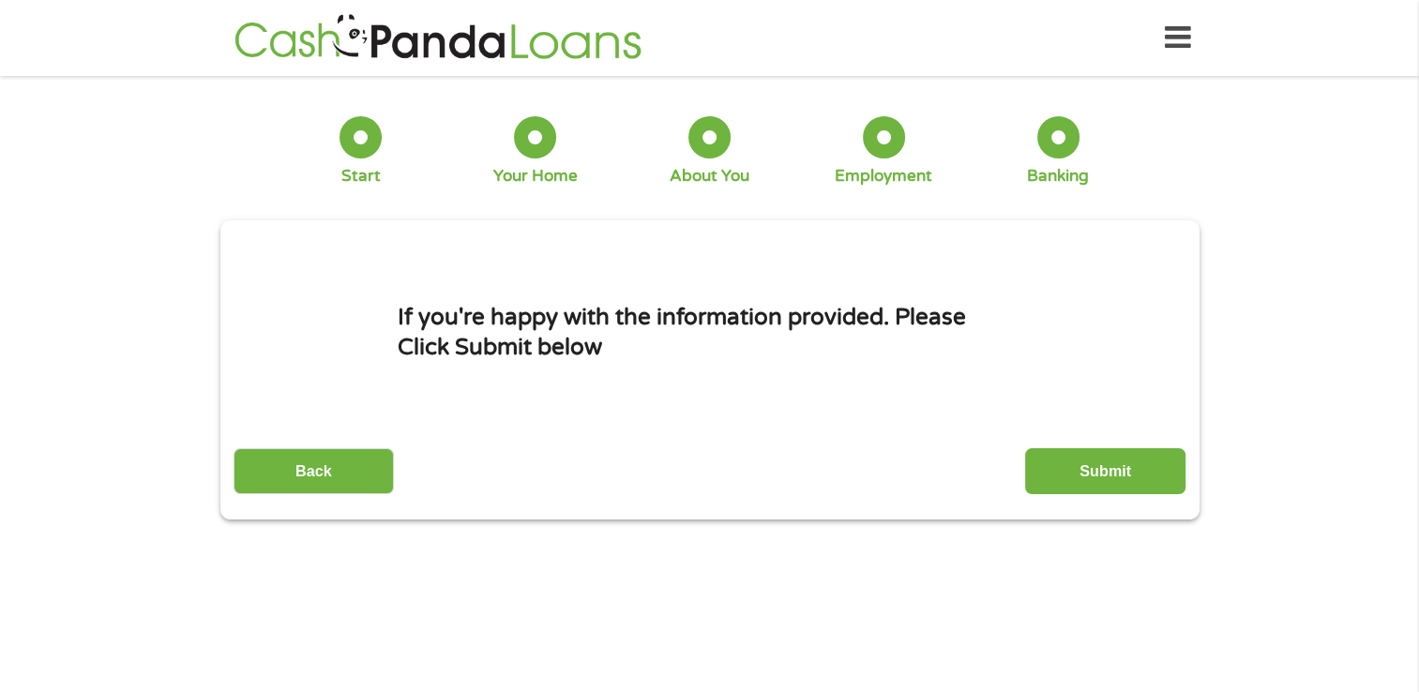
click at [1115, 476] on input "Submit" at bounding box center [1105, 471] width 160 height 46
